Goal: Information Seeking & Learning: Learn about a topic

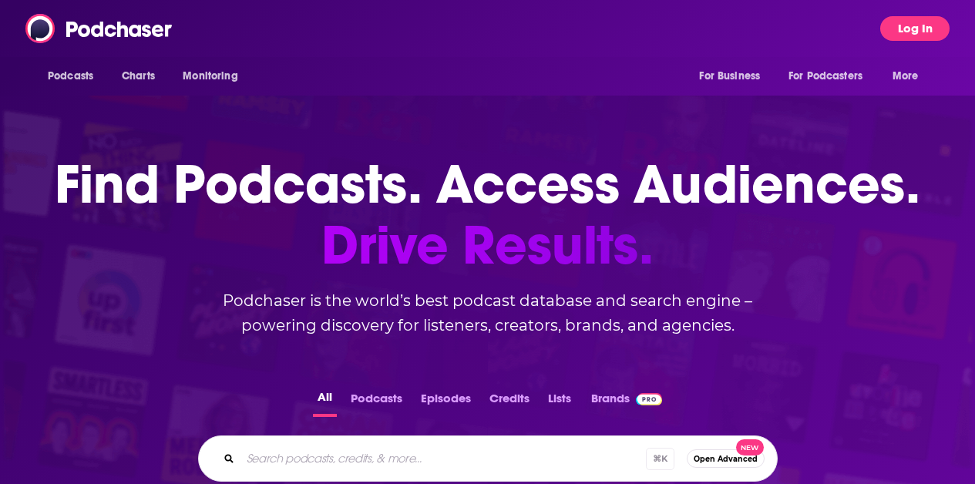
click at [920, 37] on button "Log In" at bounding box center [914, 28] width 69 height 25
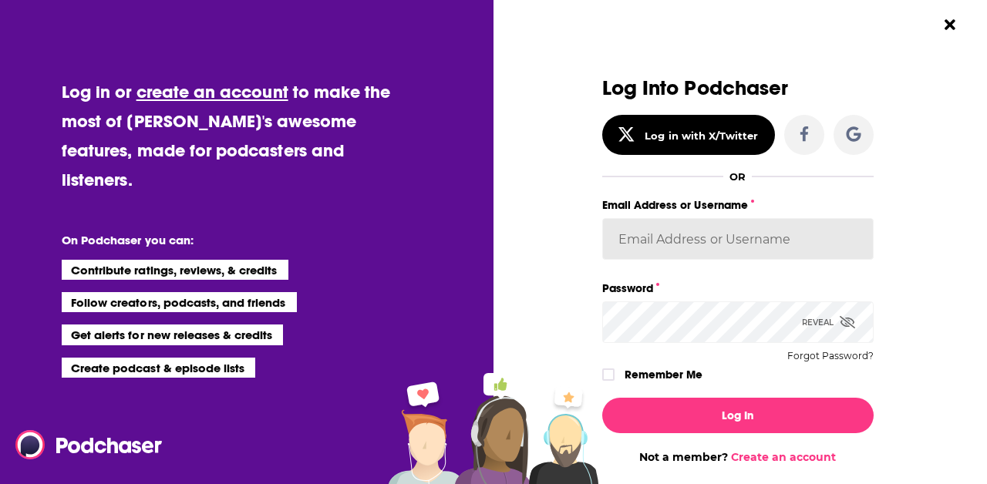
click at [657, 247] on input "Email Address or Username" at bounding box center [737, 239] width 271 height 42
type input "celadonmarketing"
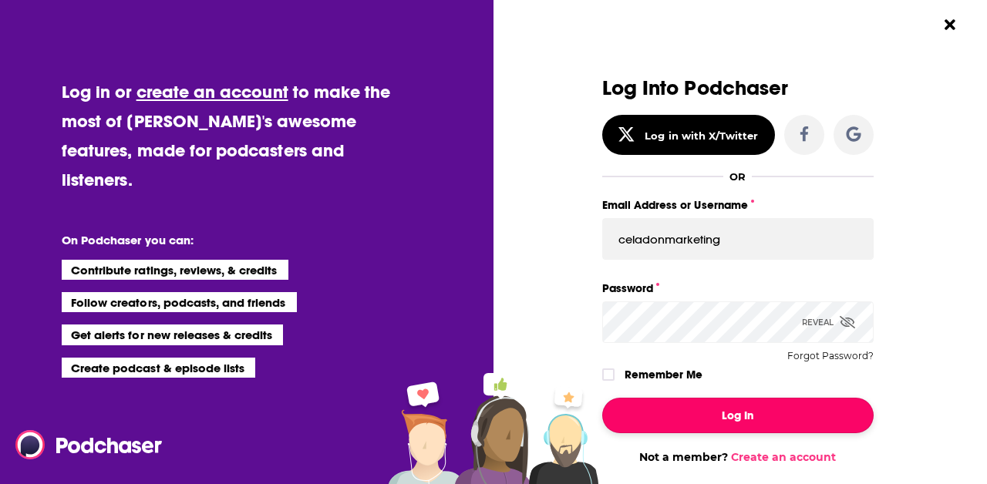
click at [691, 425] on button "Log In" at bounding box center [737, 415] width 271 height 35
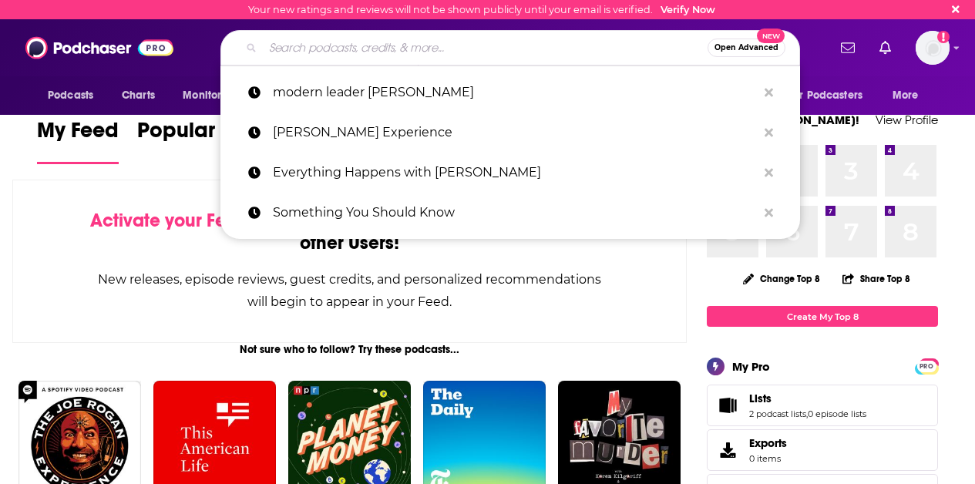
click at [371, 49] on input "Search podcasts, credits, & more..." at bounding box center [485, 47] width 445 height 25
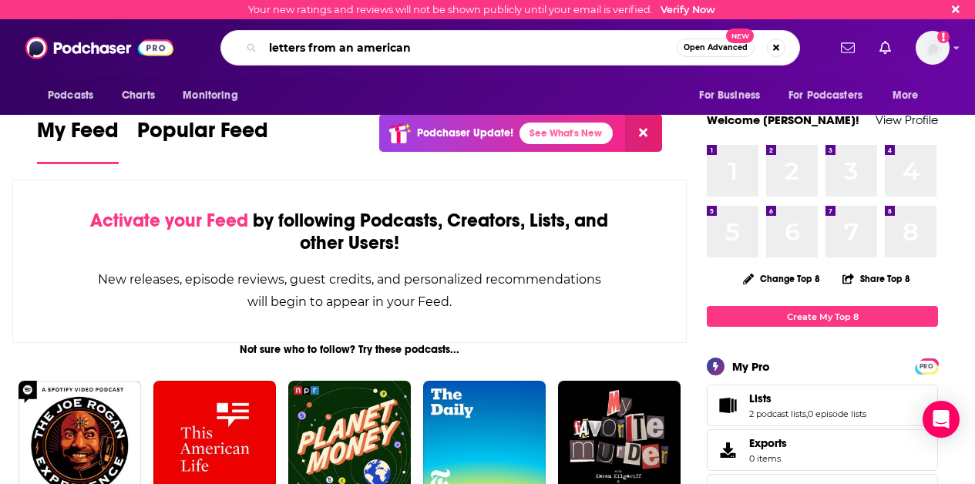
type input "letters from an american"
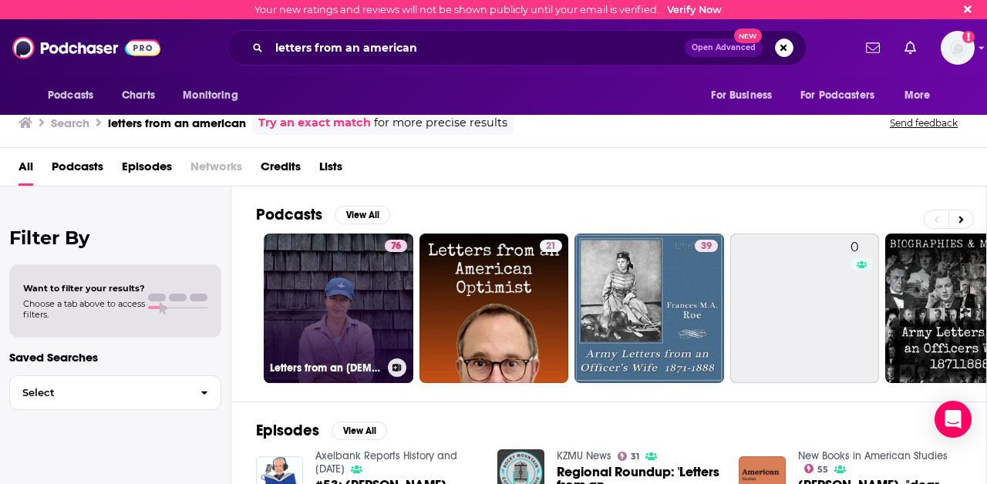
click at [353, 287] on link "76 Letters from an [DEMOGRAPHIC_DATA]" at bounding box center [339, 309] width 150 height 150
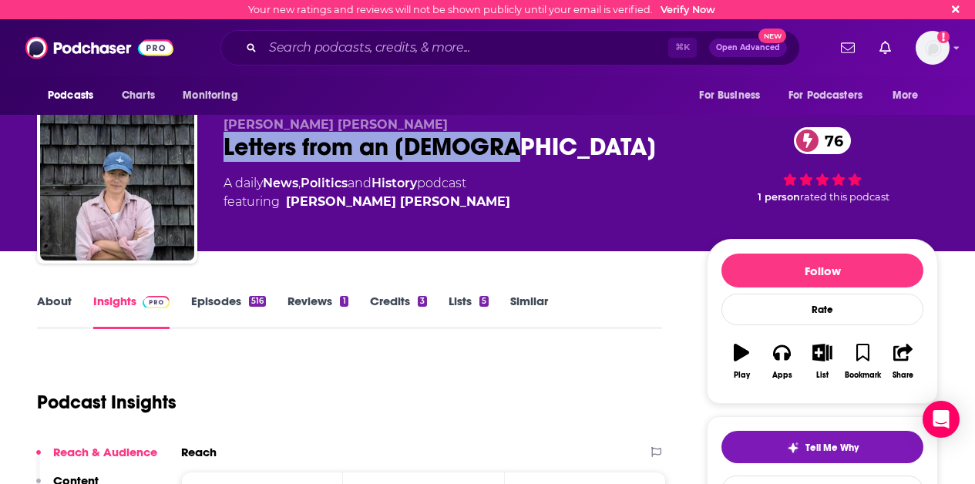
drag, startPoint x: 526, startPoint y: 150, endPoint x: 220, endPoint y: 148, distance: 306.0
click at [220, 148] on div "[PERSON_NAME] [PERSON_NAME] Letters from an American 76 A daily News , Politics…" at bounding box center [487, 186] width 901 height 166
copy h2 "Letters from an [DEMOGRAPHIC_DATA]"
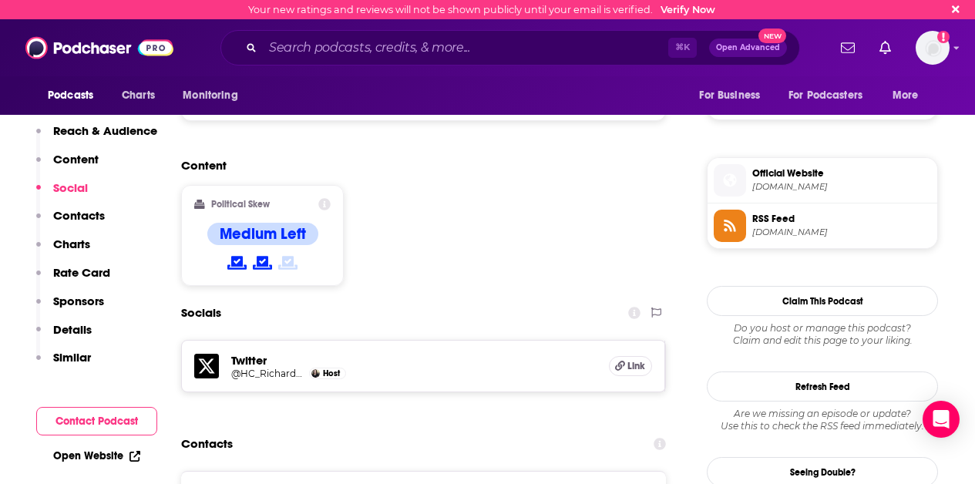
scroll to position [1154, 0]
